Goal: Information Seeking & Learning: Learn about a topic

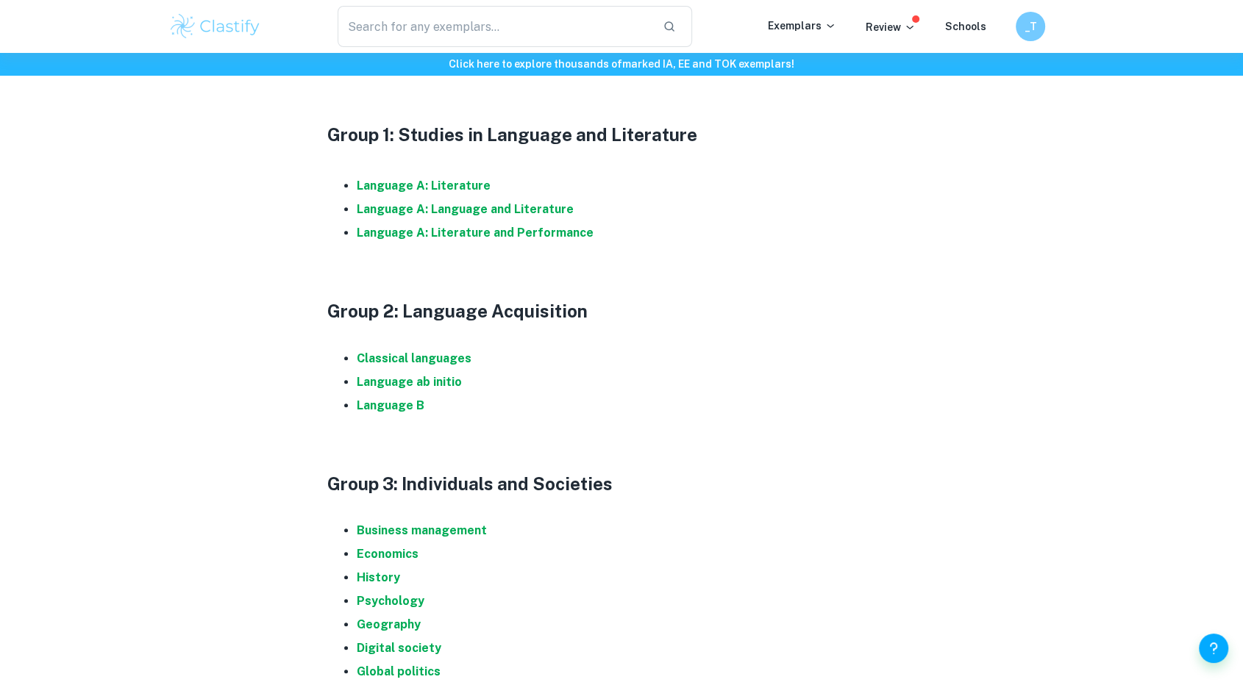
scroll to position [497, 0]
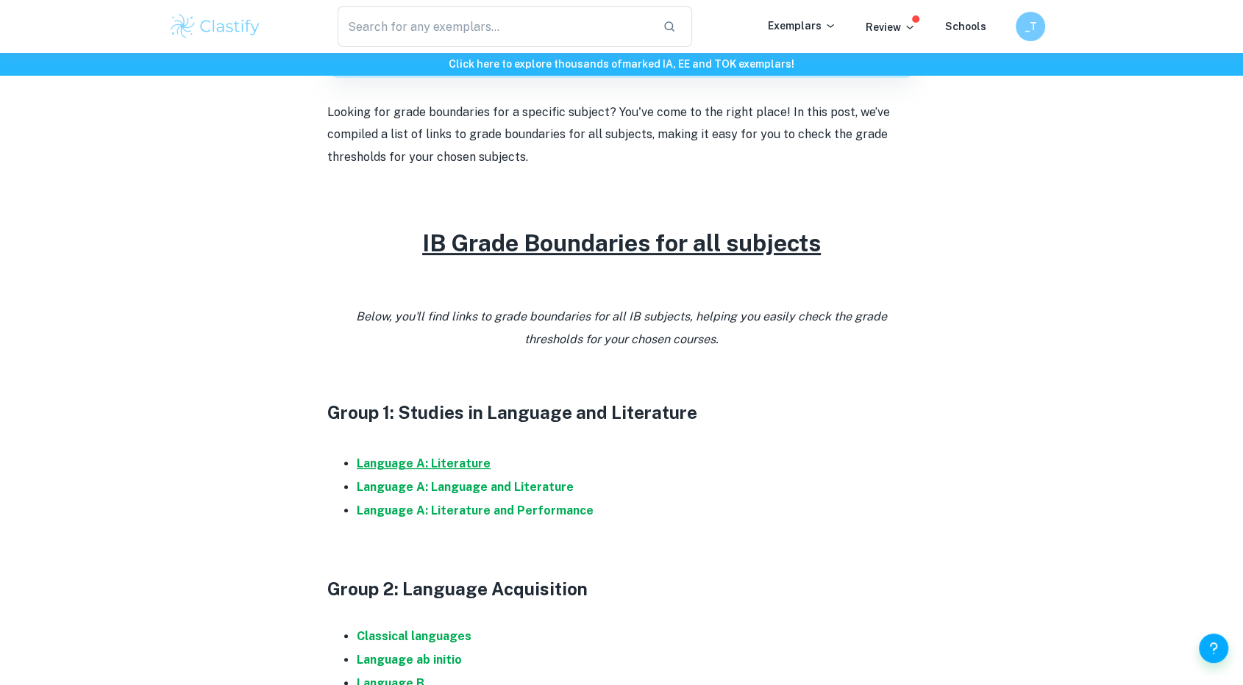
click at [468, 459] on strong "Language A: Literature" at bounding box center [424, 464] width 134 height 14
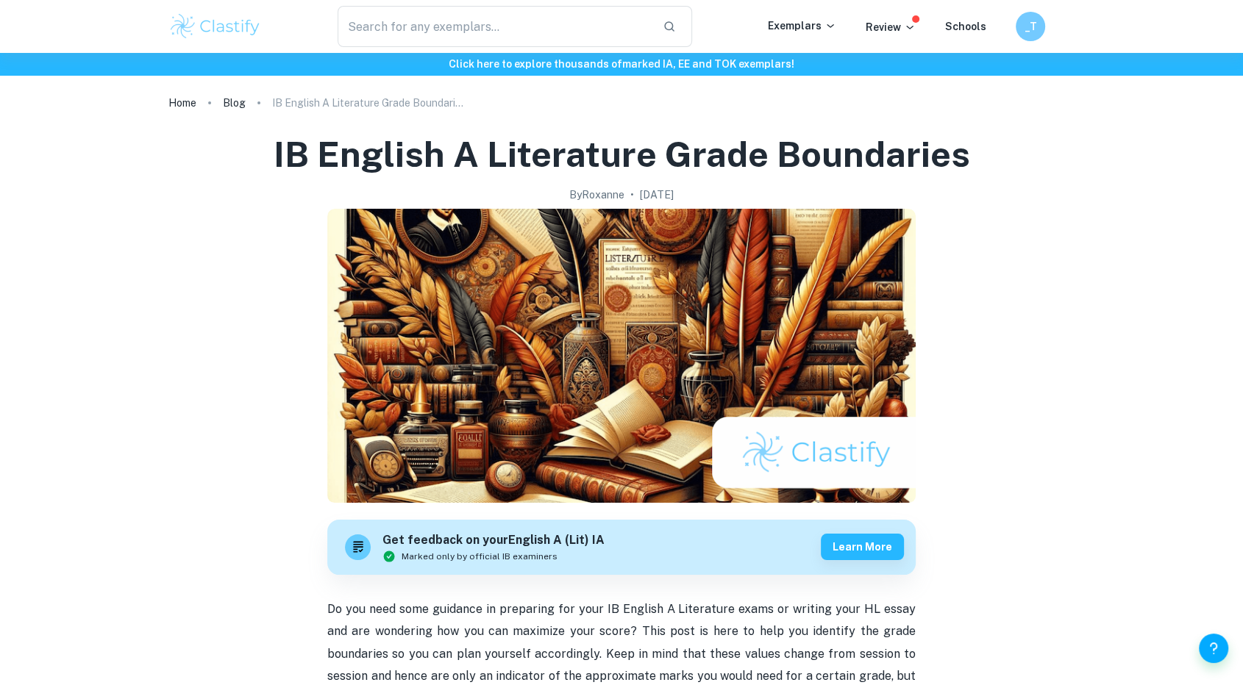
scroll to position [110, 0]
